Goal: Find specific page/section: Find specific page/section

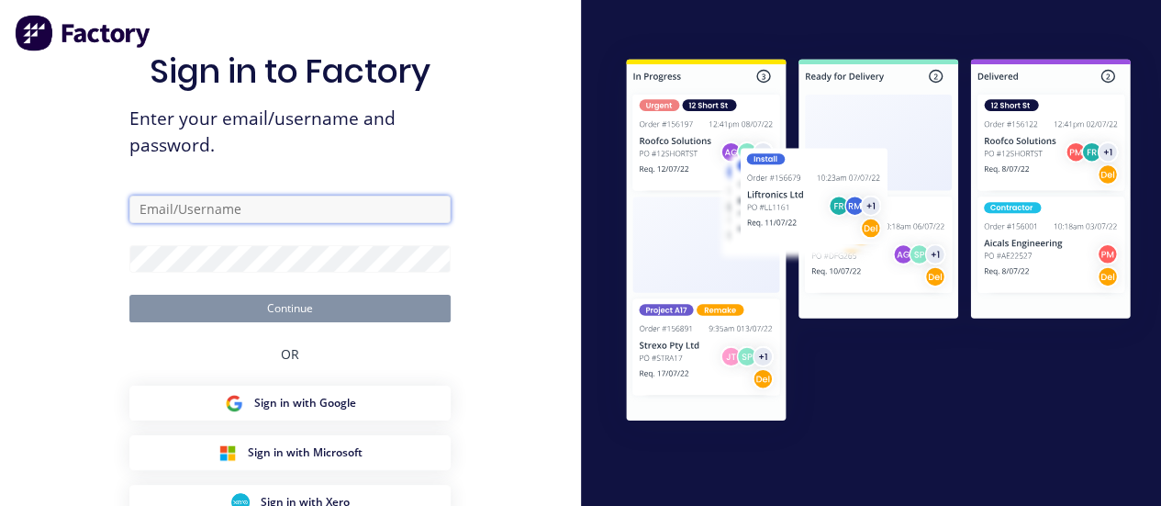
click at [247, 209] on input "text" at bounding box center [289, 209] width 321 height 28
type input "[PERSON_NAME][EMAIL_ADDRESS][DOMAIN_NAME]"
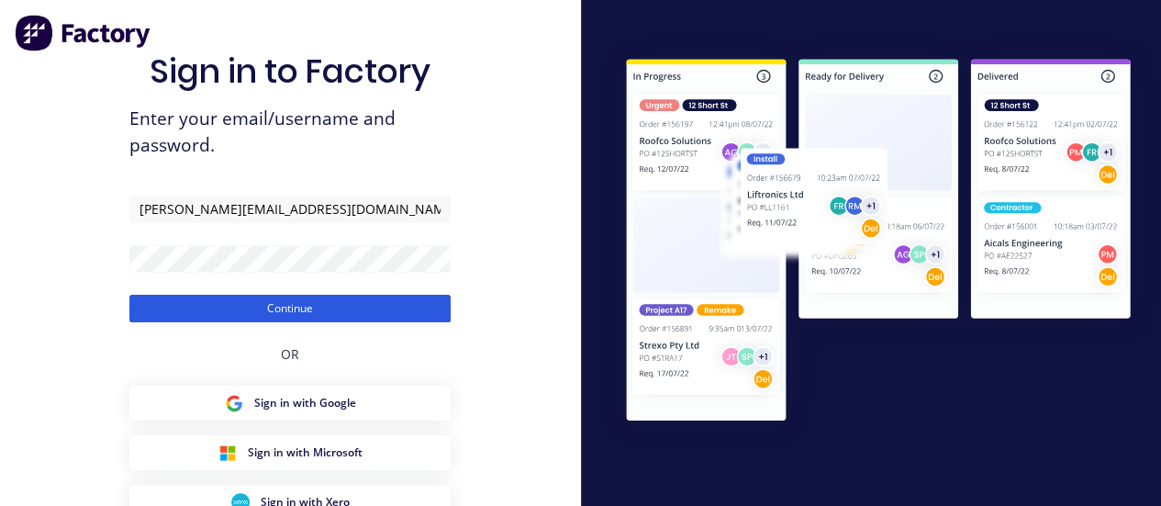
click at [212, 304] on button "Continue" at bounding box center [289, 309] width 321 height 28
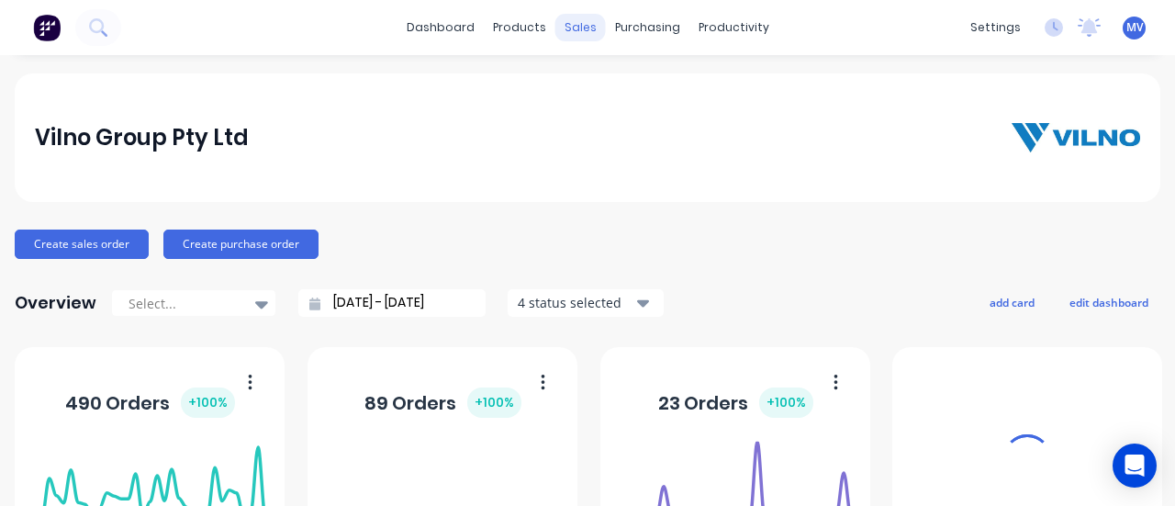
click at [583, 21] on div "sales" at bounding box center [580, 28] width 50 height 28
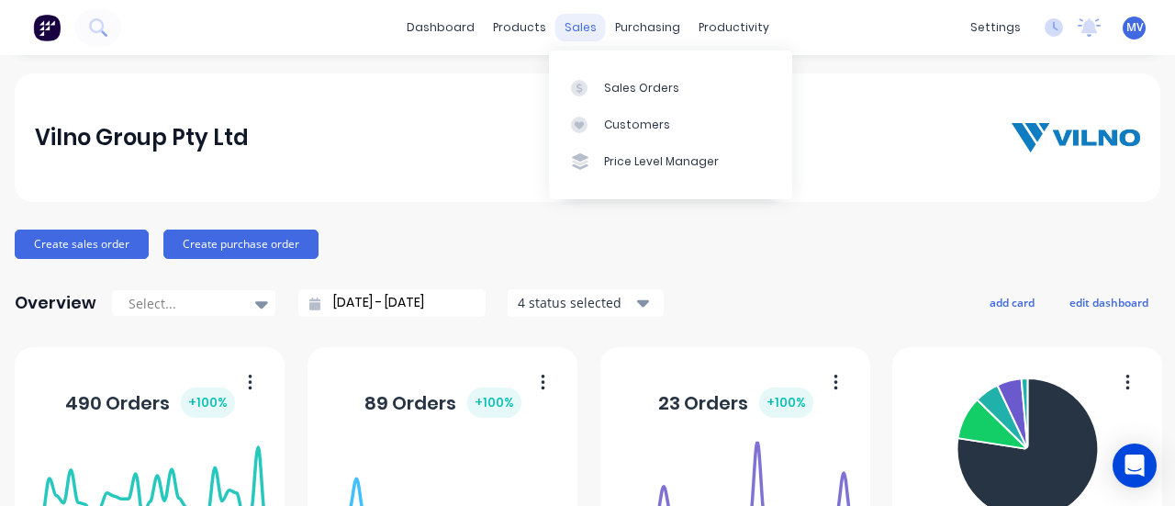
click at [580, 27] on div "sales" at bounding box center [580, 28] width 50 height 28
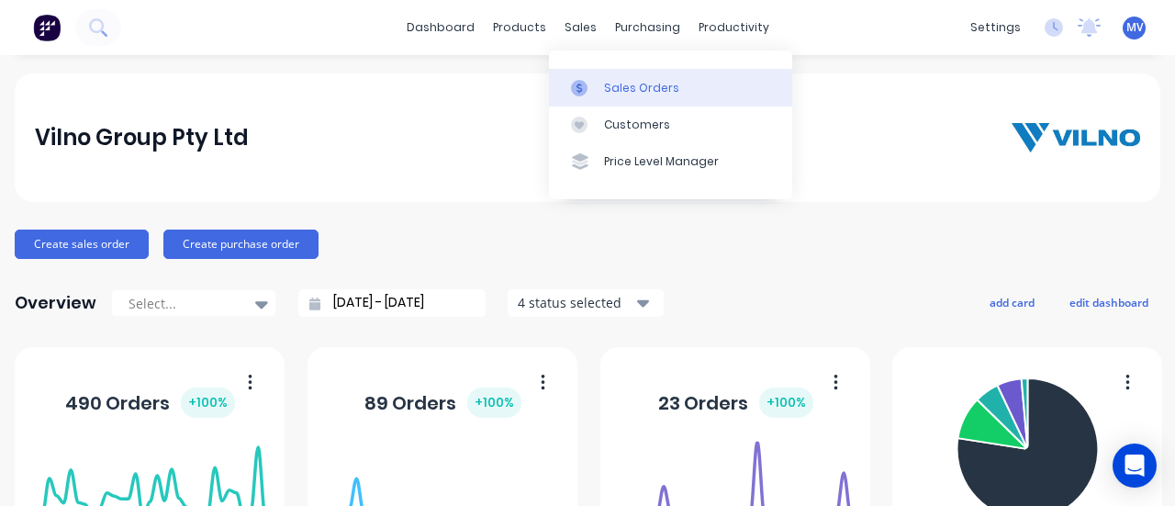
click at [620, 84] on div "Sales Orders" at bounding box center [641, 88] width 75 height 17
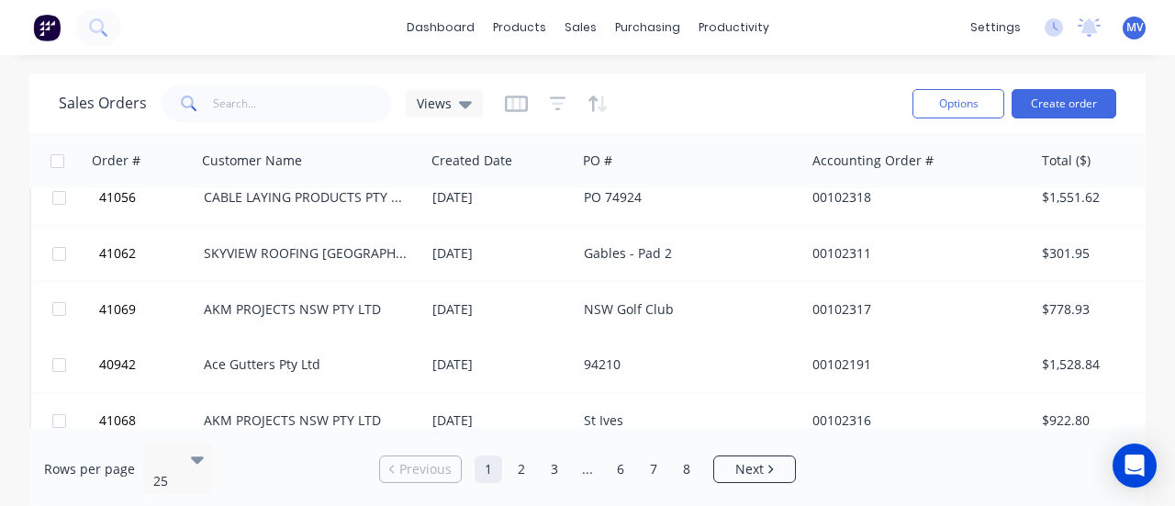
scroll to position [1161, 0]
